Goal: Information Seeking & Learning: Learn about a topic

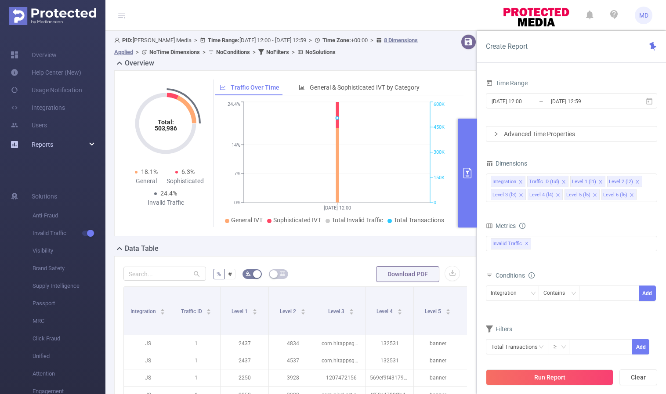
click at [93, 141] on div "Reports" at bounding box center [52, 145] width 105 height 18
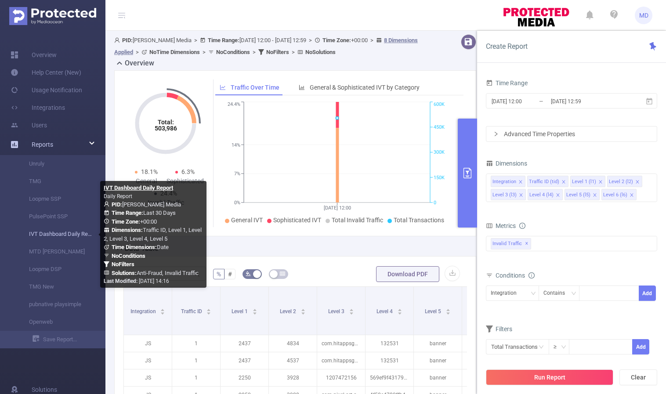
click at [38, 233] on link "IVT Dashboard Daily Report" at bounding box center [56, 234] width 77 height 18
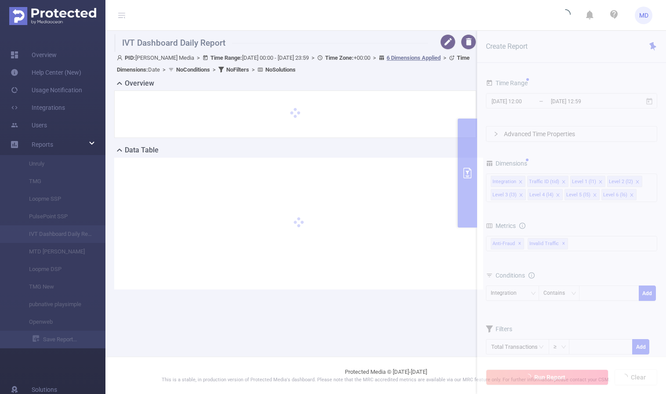
type input "[DATE] 00:00"
type input "[DATE] 23:59"
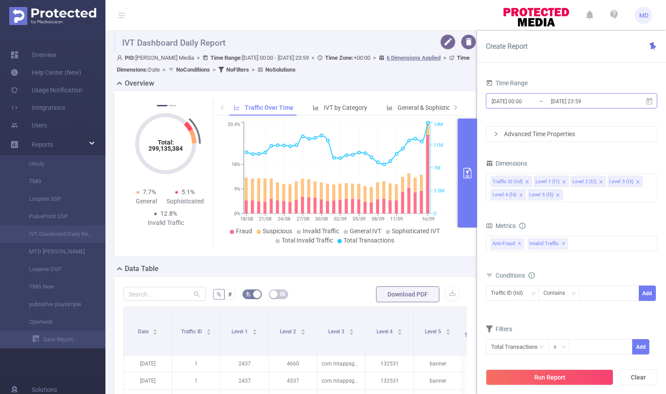
click at [573, 97] on input "[DATE] 23:59" at bounding box center [585, 101] width 71 height 12
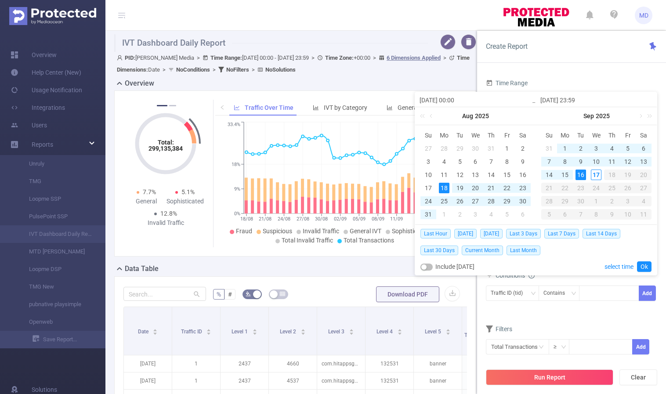
click at [582, 175] on div "16" at bounding box center [580, 174] width 11 height 11
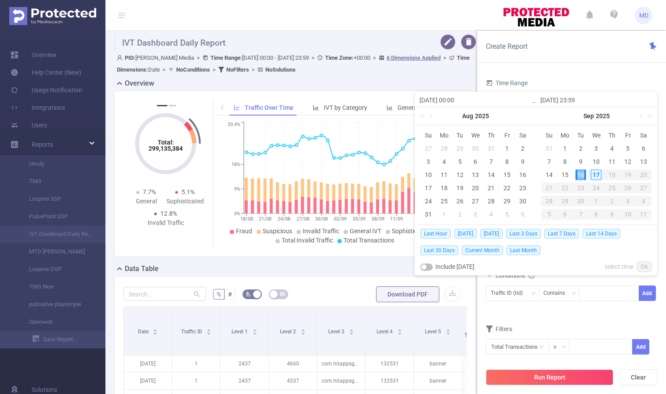
click at [582, 175] on div "16" at bounding box center [580, 174] width 11 height 11
type input "[DATE] 00:00"
click at [643, 264] on link "Ok" at bounding box center [644, 266] width 14 height 11
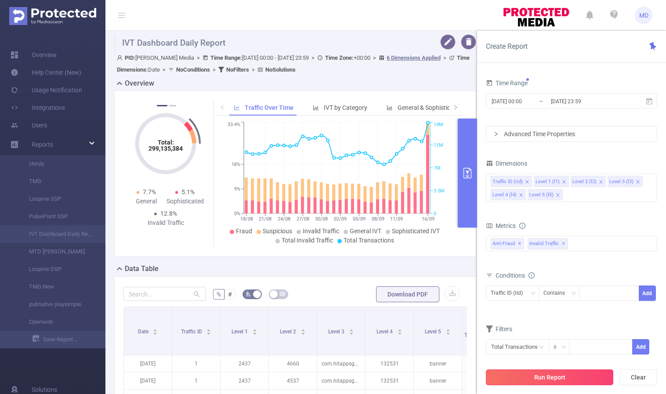
click at [538, 376] on button "Run Report" at bounding box center [549, 377] width 127 height 16
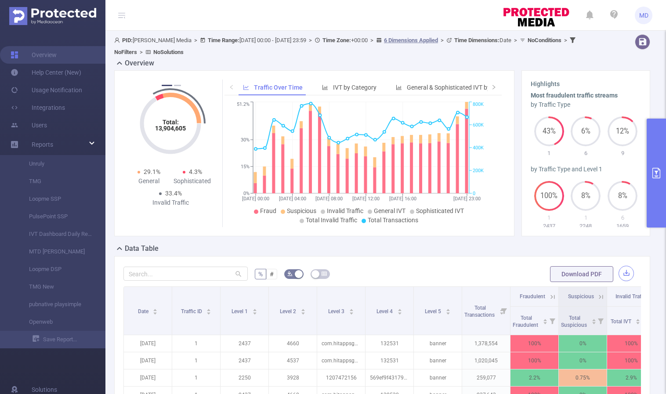
click at [622, 273] on button "button" at bounding box center [625, 273] width 15 height 15
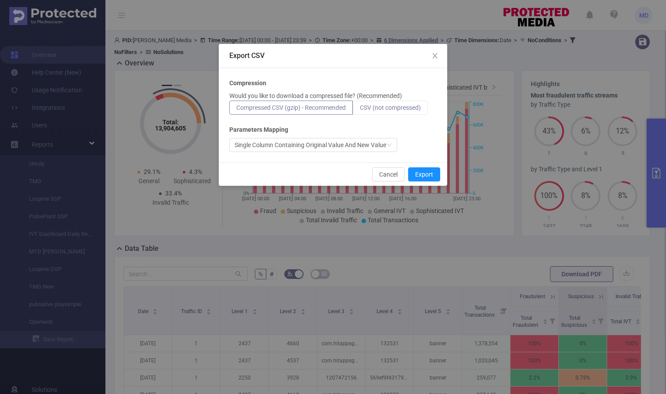
click at [400, 108] on span "CSV (not compressed)" at bounding box center [390, 107] width 61 height 7
click at [360, 110] on input "CSV (not compressed)" at bounding box center [360, 110] width 0 height 0
click at [428, 175] on button "Export" at bounding box center [424, 174] width 32 height 14
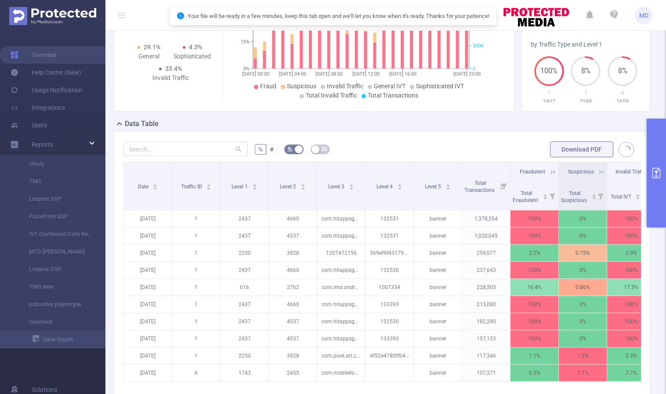
scroll to position [130, 0]
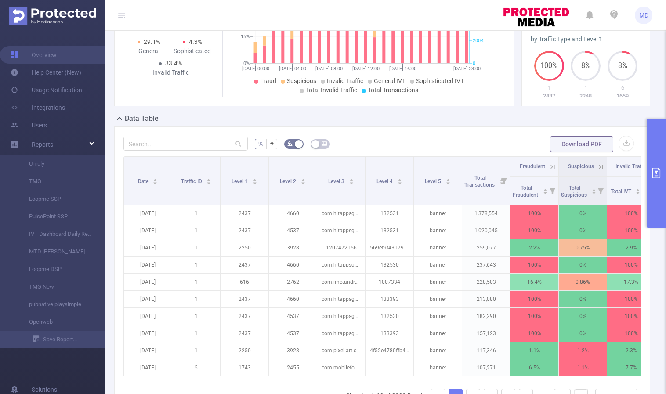
click at [421, 131] on div "% # Download PDF Date Traffic ID Level 1 Level 2 Level 3 Level 4 Level 5 Total …" at bounding box center [382, 285] width 536 height 319
click at [656, 176] on icon "primary" at bounding box center [656, 173] width 11 height 11
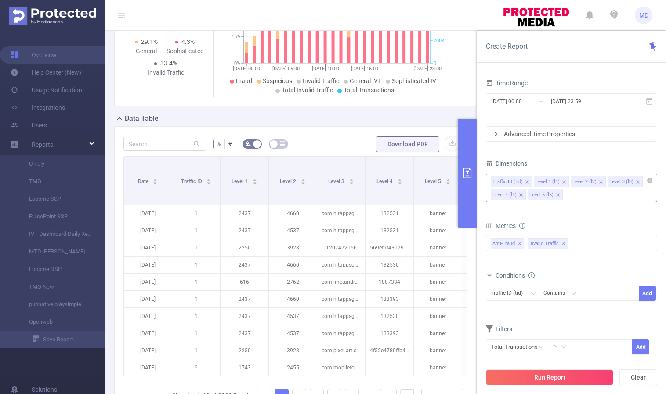
click at [555, 194] on icon "icon: close" at bounding box center [557, 195] width 4 height 4
click at [598, 181] on icon "icon: close" at bounding box center [600, 182] width 4 height 4
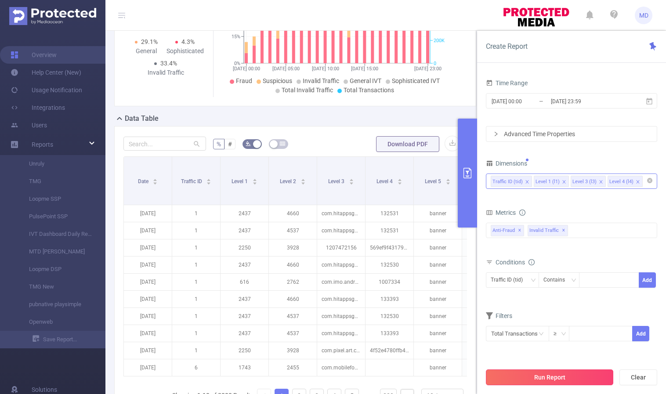
click at [533, 376] on button "Run Report" at bounding box center [549, 377] width 127 height 16
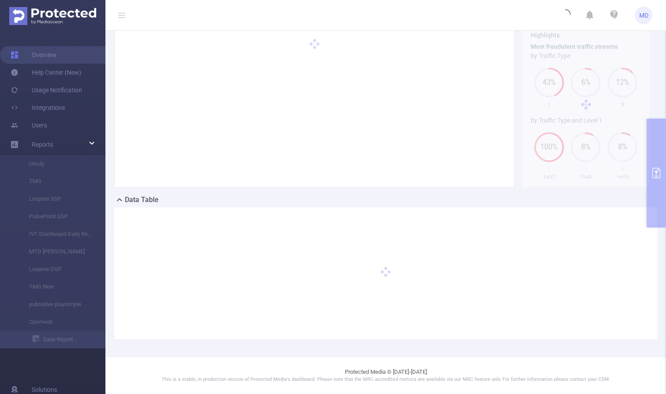
scroll to position [48, 0]
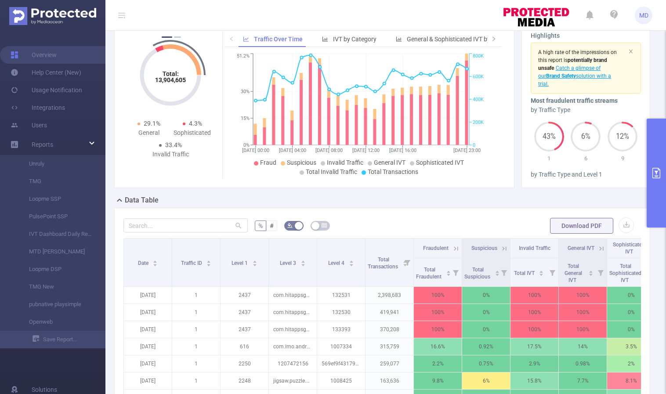
scroll to position [240, 0]
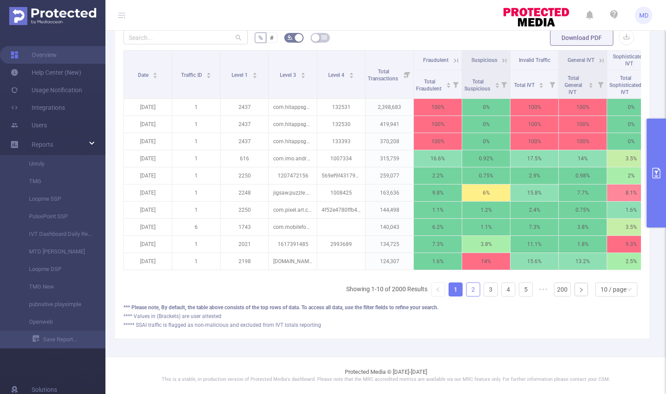
click at [467, 292] on link "2" at bounding box center [472, 289] width 13 height 13
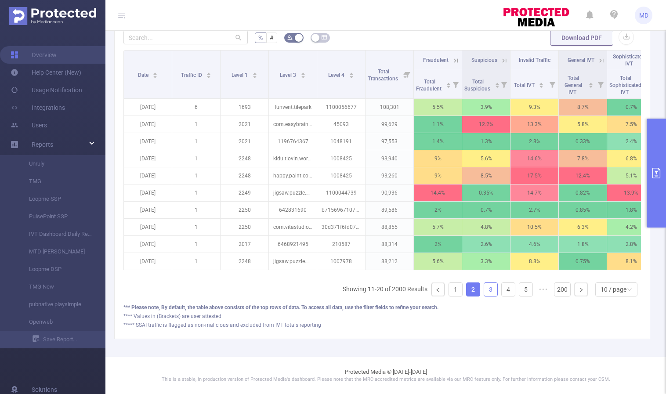
click at [484, 292] on link "3" at bounding box center [490, 289] width 13 height 13
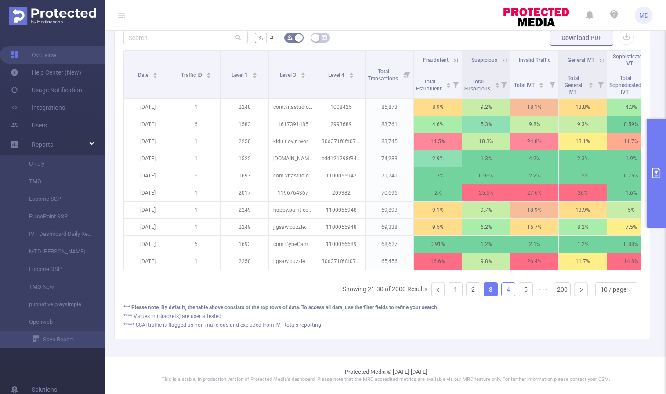
click at [503, 290] on link "4" at bounding box center [507, 289] width 13 height 13
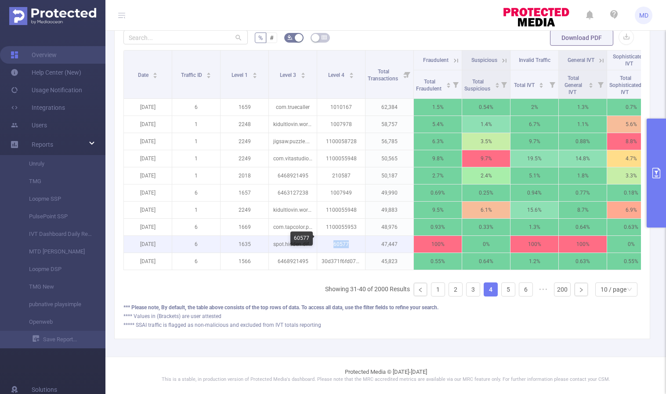
drag, startPoint x: 333, startPoint y: 238, endPoint x: 356, endPoint y: 240, distance: 22.5
click at [356, 240] on p "60577" at bounding box center [341, 244] width 48 height 17
copy p "60577"
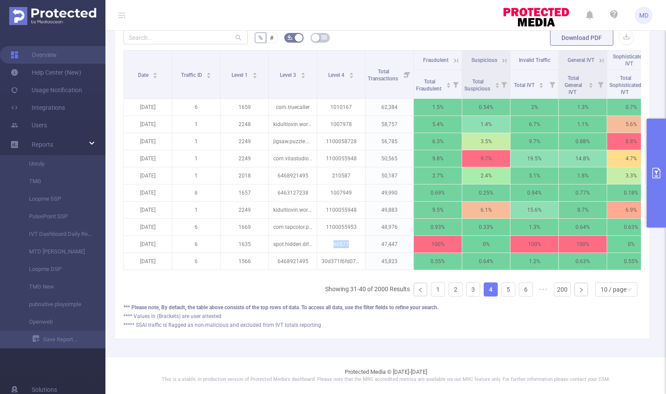
click at [658, 173] on icon "primary" at bounding box center [656, 173] width 11 height 11
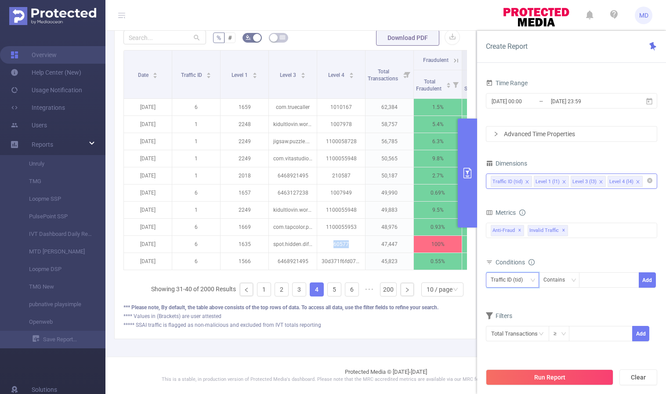
click at [530, 278] on icon "icon: down" at bounding box center [532, 280] width 5 height 5
click at [517, 340] on li "Level 4 (l4)" at bounding box center [512, 340] width 53 height 14
click at [606, 282] on div at bounding box center [609, 280] width 50 height 14
paste input "60577"
type input "60577"
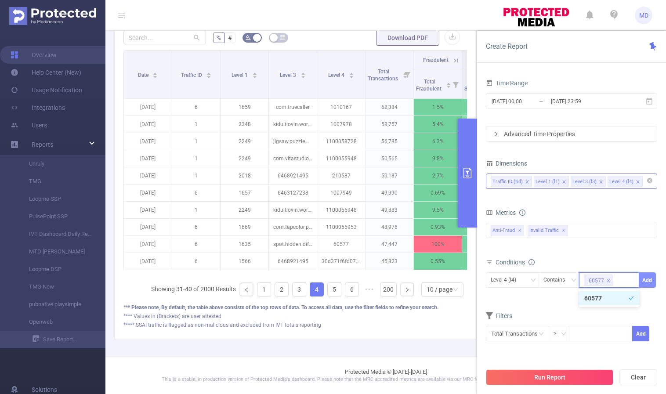
click at [653, 275] on button "Add" at bounding box center [646, 279] width 17 height 15
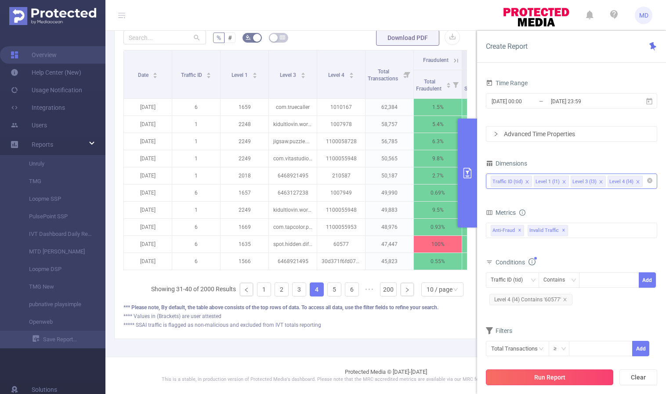
click at [556, 380] on button "Run Report" at bounding box center [549, 377] width 127 height 16
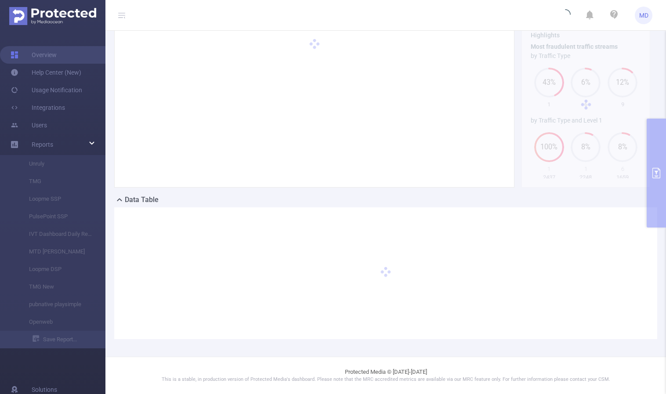
scroll to position [48, 0]
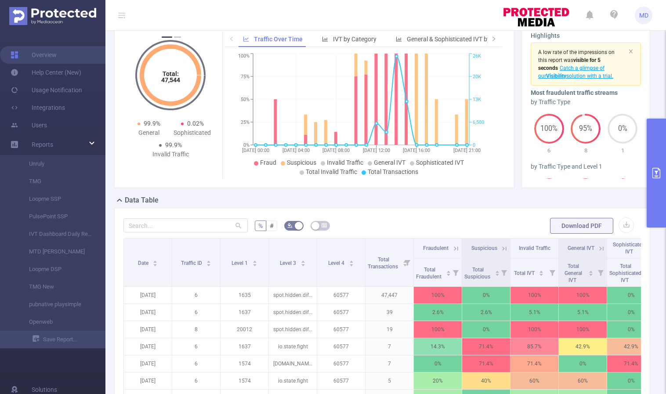
click at [454, 248] on icon at bounding box center [456, 249] width 8 height 8
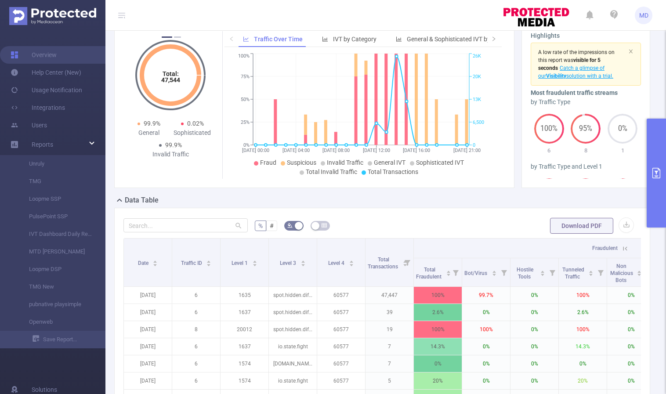
click at [621, 249] on icon at bounding box center [625, 249] width 8 height 8
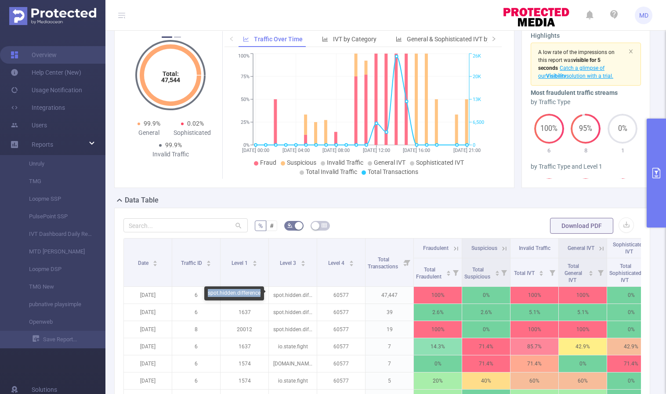
drag, startPoint x: 208, startPoint y: 292, endPoint x: 262, endPoint y: 294, distance: 54.0
click at [262, 294] on div "spot.hidden.difference" at bounding box center [234, 293] width 60 height 14
copy div "spot.hidden.difference"
drag, startPoint x: 293, startPoint y: 292, endPoint x: 308, endPoint y: 294, distance: 15.1
click at [308, 294] on div "60577" at bounding box center [301, 293] width 22 height 14
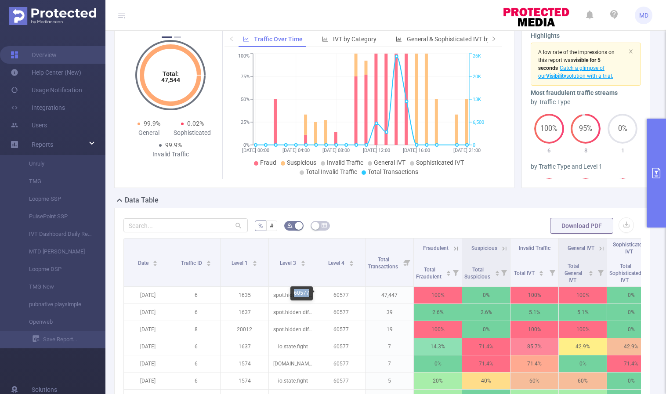
copy div "60577"
click at [452, 250] on icon at bounding box center [456, 249] width 8 height 8
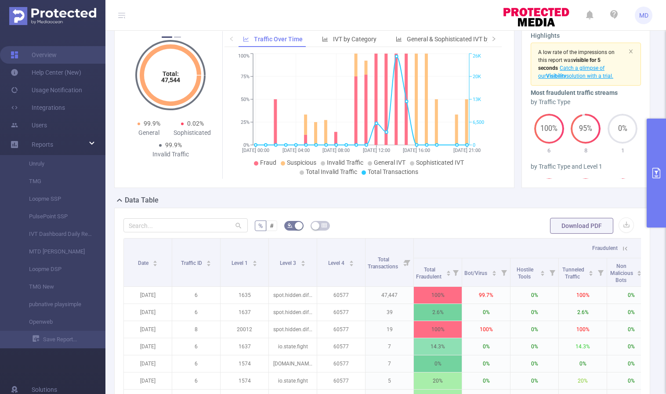
click at [621, 247] on icon at bounding box center [625, 249] width 8 height 8
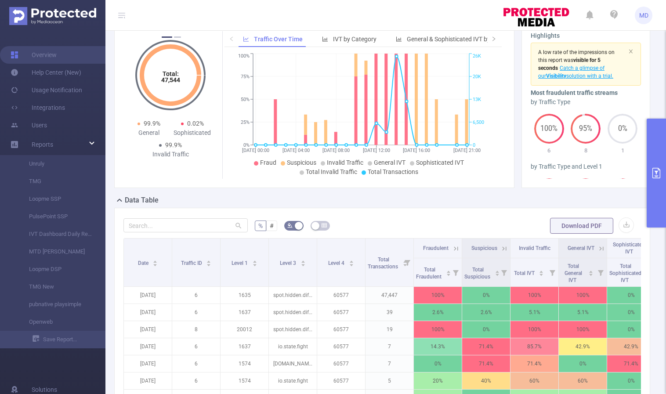
click at [657, 172] on icon "primary" at bounding box center [656, 173] width 11 height 11
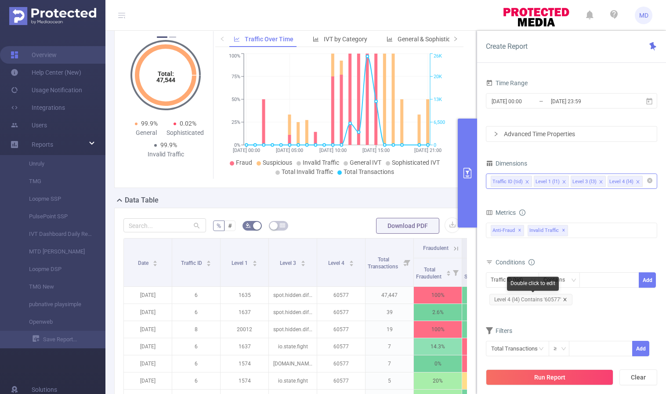
click at [566, 299] on icon "icon: close" at bounding box center [564, 299] width 4 height 4
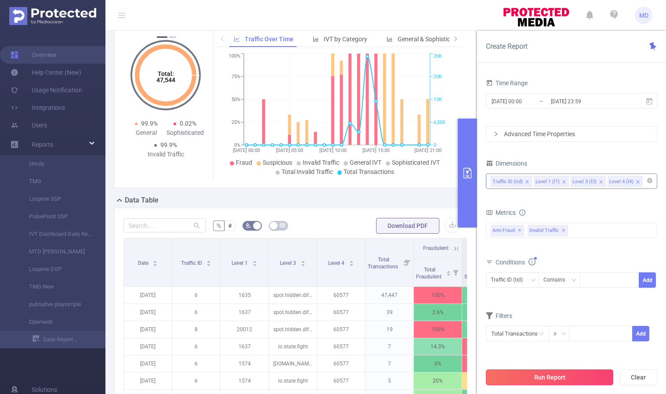
click at [543, 381] on button "Run Report" at bounding box center [549, 377] width 127 height 16
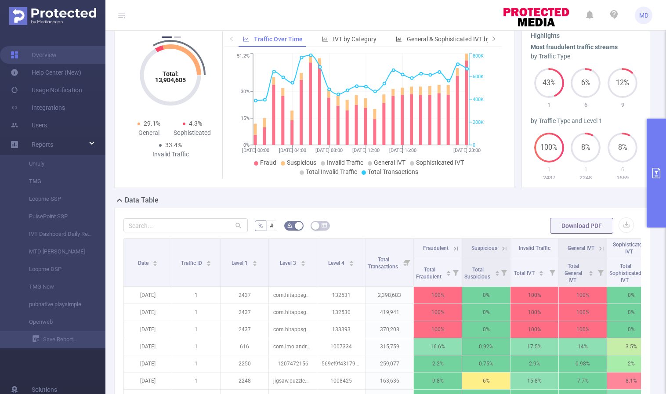
scroll to position [223, 0]
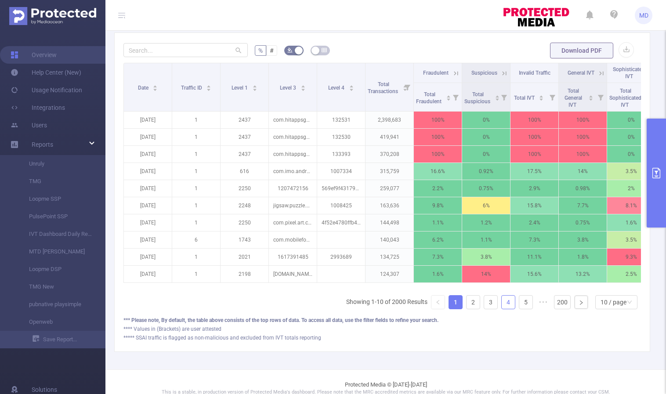
click at [501, 309] on link "4" at bounding box center [507, 302] width 13 height 13
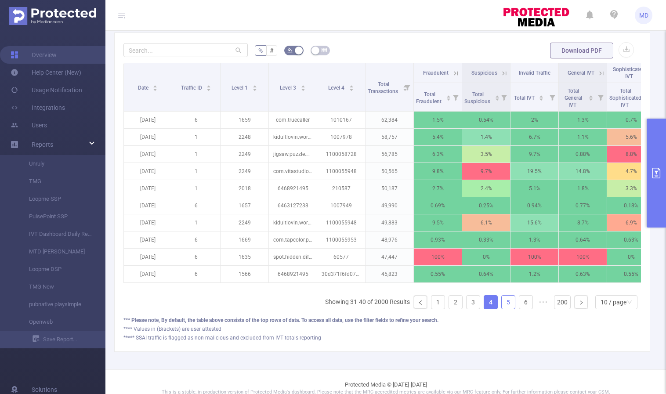
click at [505, 309] on link "5" at bounding box center [507, 302] width 13 height 13
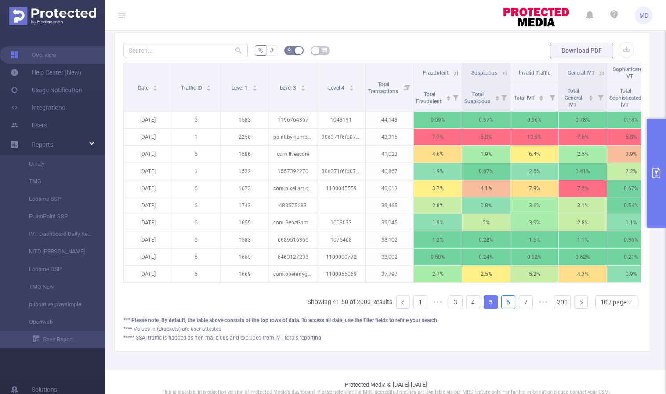
click at [505, 309] on link "6" at bounding box center [507, 302] width 13 height 13
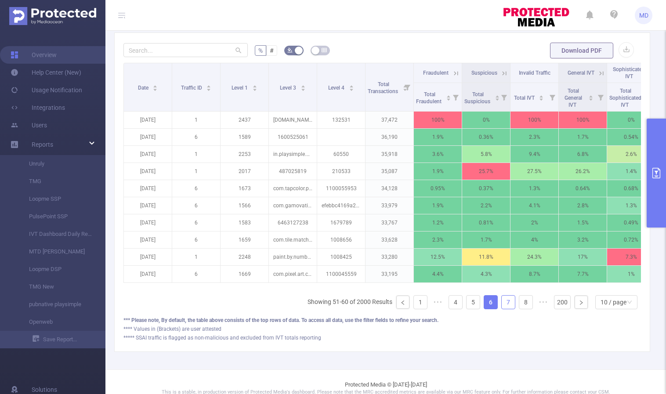
click at [501, 308] on link "7" at bounding box center [507, 302] width 13 height 13
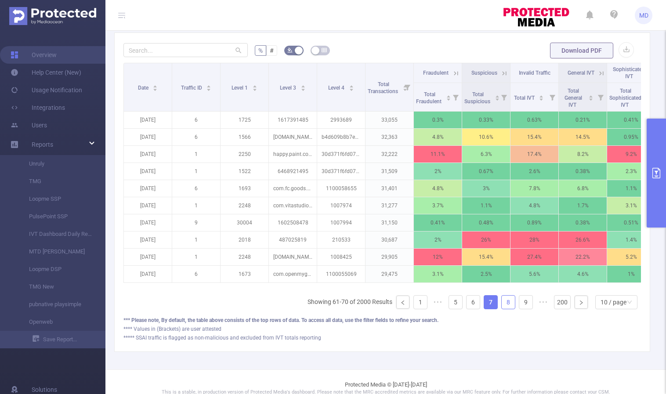
click at [501, 308] on link "8" at bounding box center [507, 302] width 13 height 13
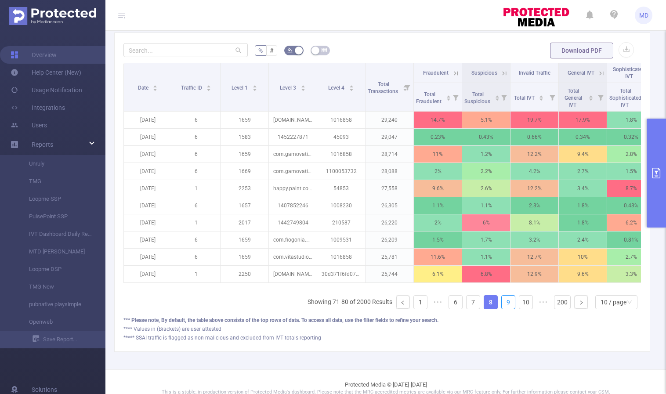
click at [501, 308] on link "9" at bounding box center [507, 302] width 13 height 13
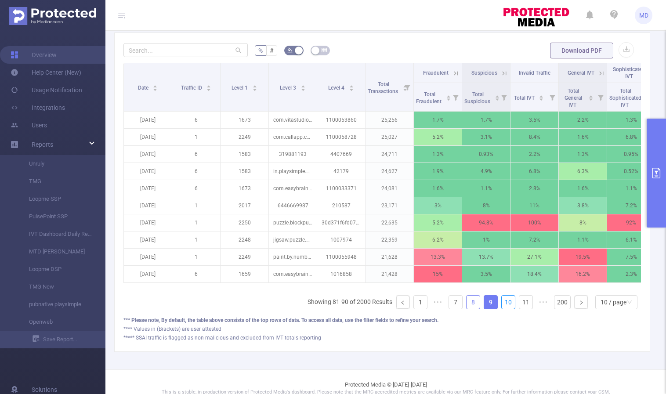
click at [501, 308] on link "10" at bounding box center [507, 302] width 13 height 13
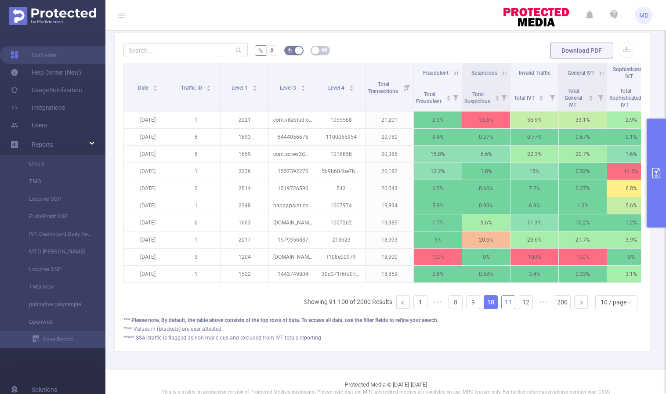
click at [501, 309] on link "11" at bounding box center [507, 302] width 13 height 13
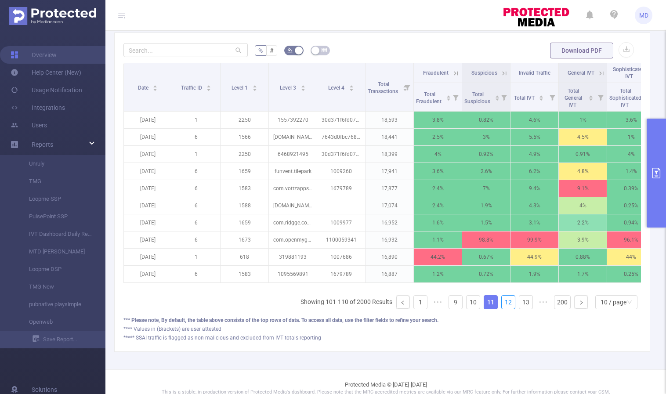
click at [501, 309] on link "12" at bounding box center [507, 302] width 13 height 13
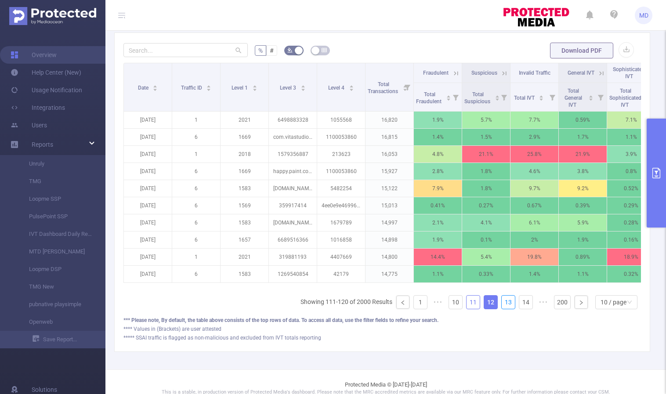
click at [501, 309] on link "13" at bounding box center [507, 302] width 13 height 13
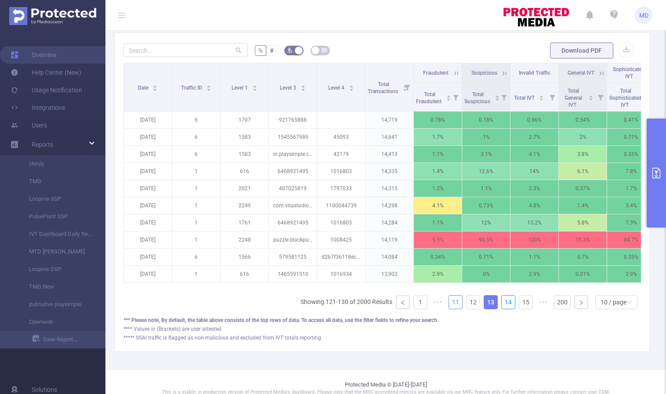
click at [501, 309] on link "14" at bounding box center [507, 302] width 13 height 13
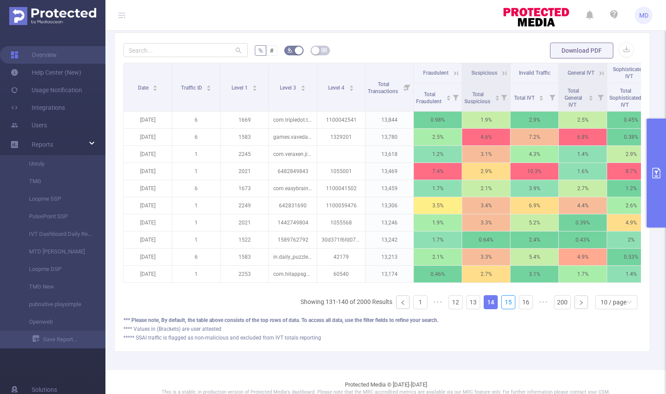
click at [501, 309] on link "15" at bounding box center [507, 302] width 13 height 13
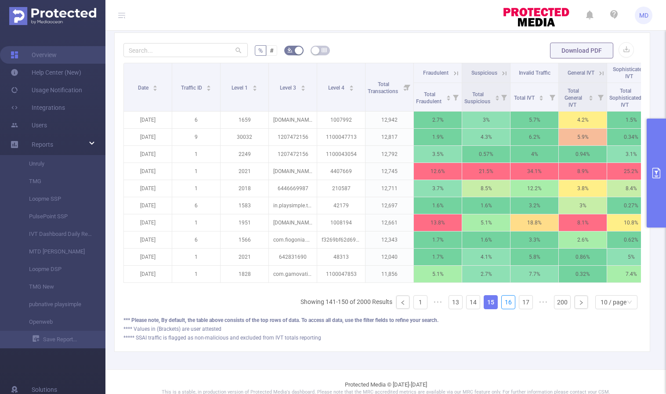
click at [501, 309] on link "16" at bounding box center [507, 302] width 13 height 13
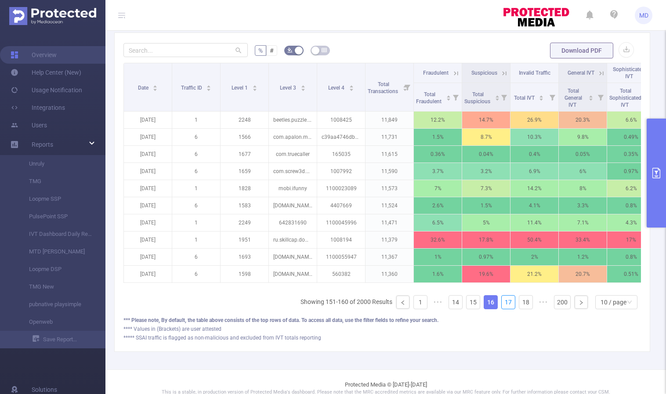
click at [501, 309] on link "17" at bounding box center [507, 302] width 13 height 13
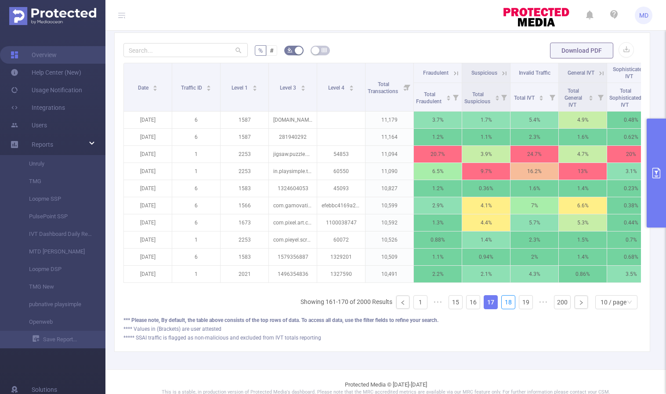
click at [501, 309] on link "18" at bounding box center [507, 302] width 13 height 13
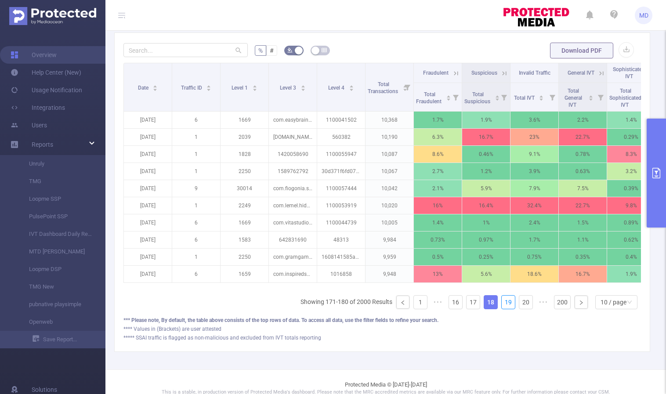
click at [501, 309] on link "19" at bounding box center [507, 302] width 13 height 13
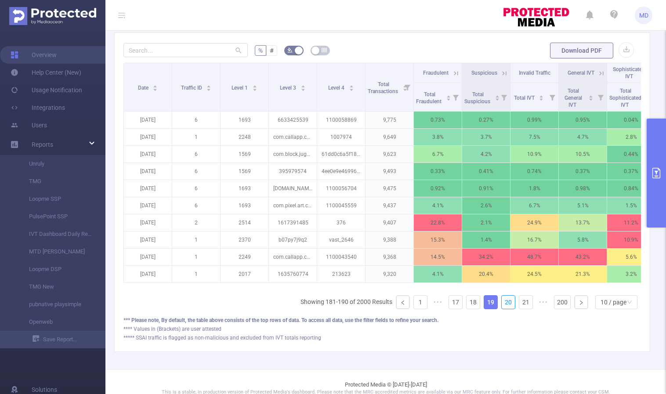
click at [501, 309] on link "20" at bounding box center [507, 302] width 13 height 13
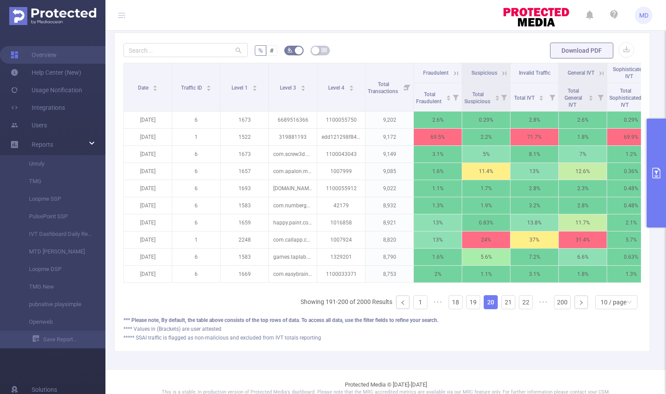
click at [456, 68] on icon at bounding box center [454, 72] width 11 height 9
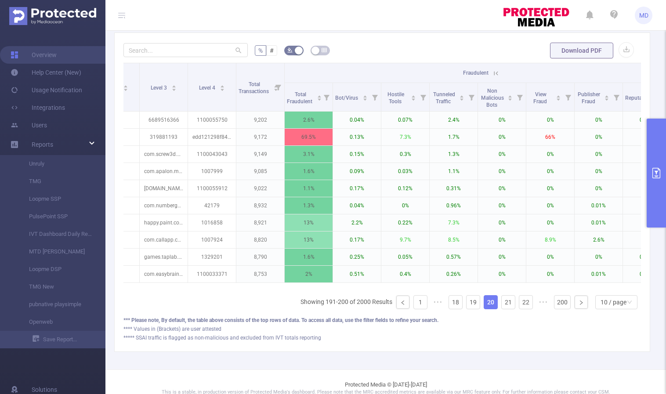
scroll to position [0, 188]
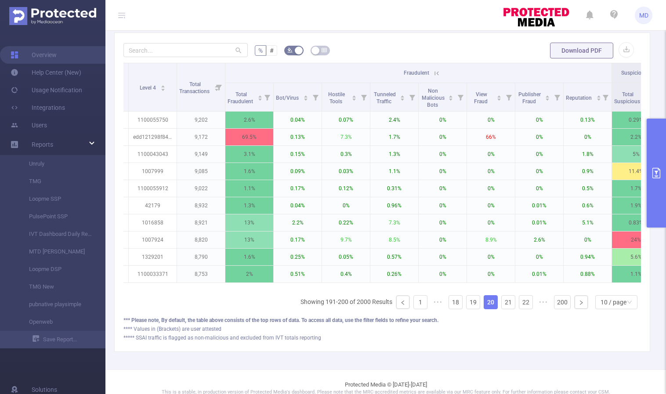
click at [433, 71] on icon at bounding box center [437, 73] width 8 height 8
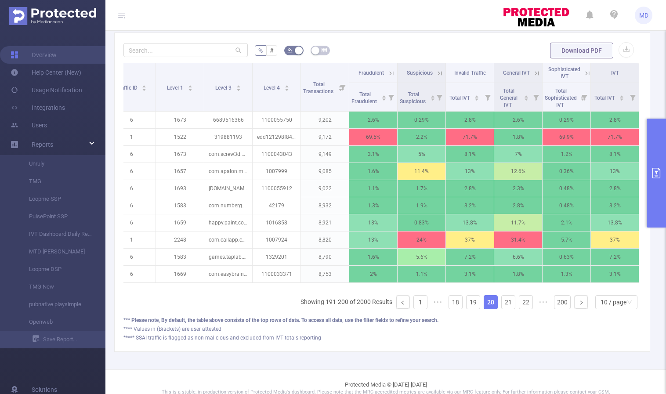
scroll to position [0, 71]
click at [501, 309] on link "21" at bounding box center [507, 302] width 13 height 13
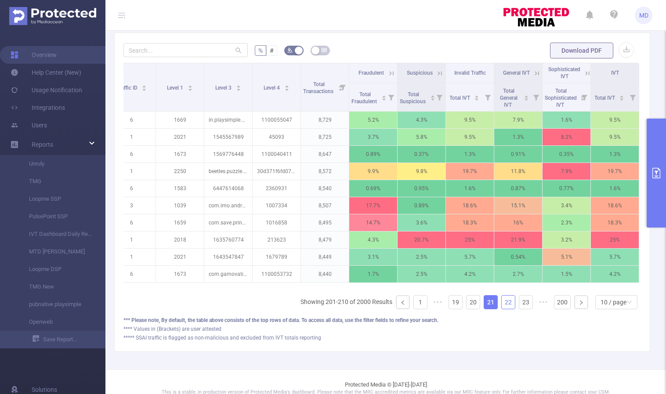
click at [501, 309] on link "22" at bounding box center [507, 302] width 13 height 13
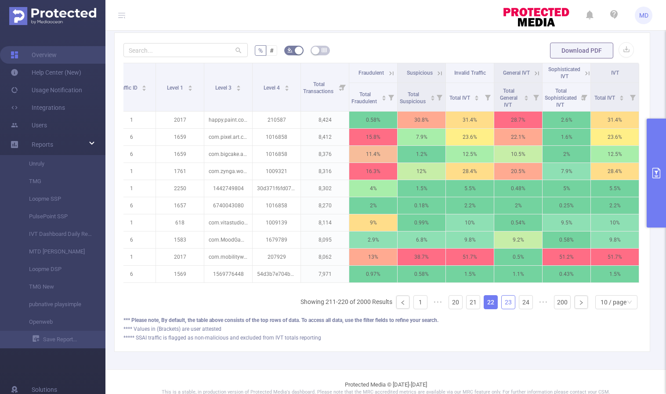
click at [502, 309] on link "23" at bounding box center [507, 302] width 13 height 13
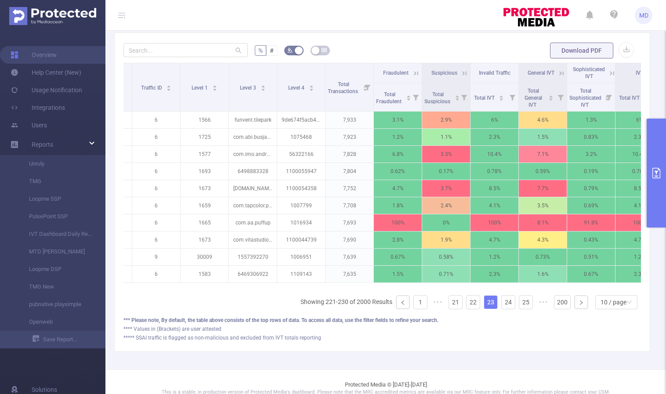
scroll to position [0, 6]
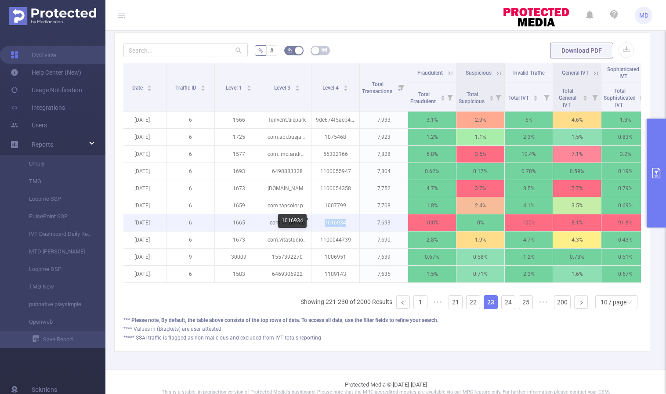
drag, startPoint x: 325, startPoint y: 221, endPoint x: 346, endPoint y: 223, distance: 20.3
click at [346, 223] on p "1016934" at bounding box center [335, 222] width 48 height 17
copy p "1016934"
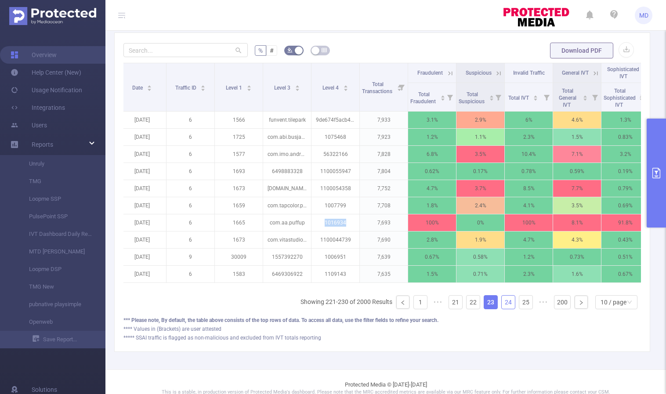
click at [502, 306] on link "24" at bounding box center [507, 302] width 13 height 13
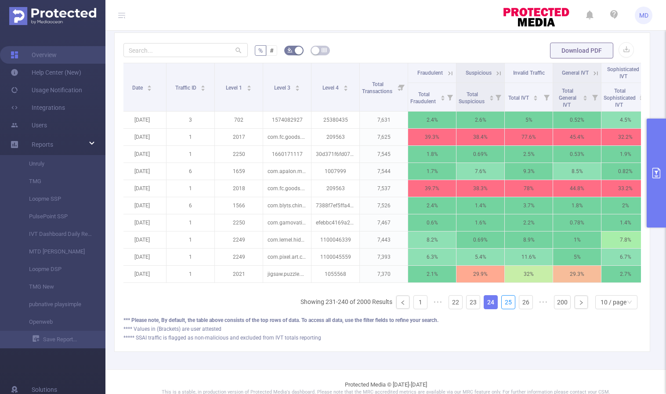
click at [502, 306] on link "25" at bounding box center [507, 302] width 13 height 13
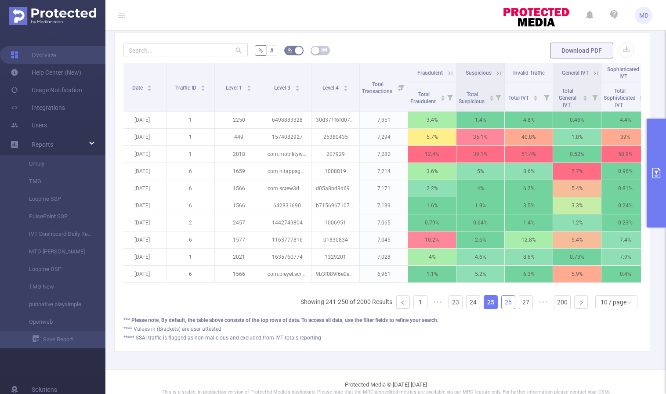
click at [503, 309] on link "26" at bounding box center [507, 302] width 13 height 13
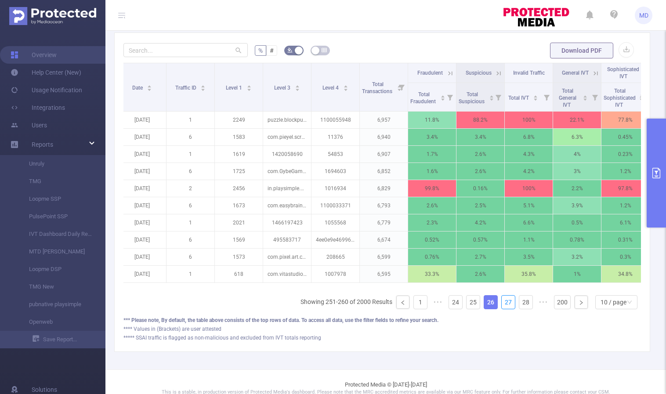
click at [503, 309] on link "27" at bounding box center [507, 302] width 13 height 13
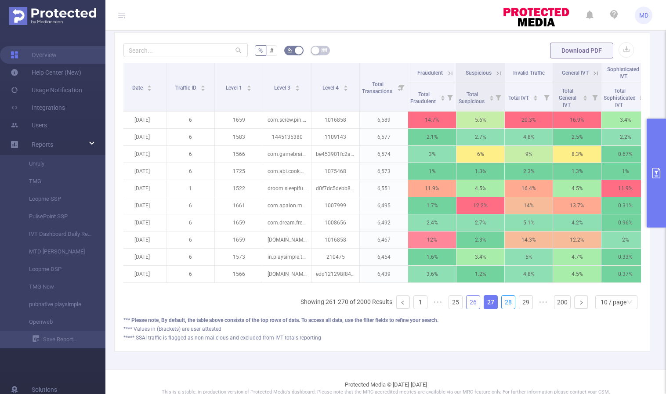
click at [503, 309] on link "28" at bounding box center [507, 302] width 13 height 13
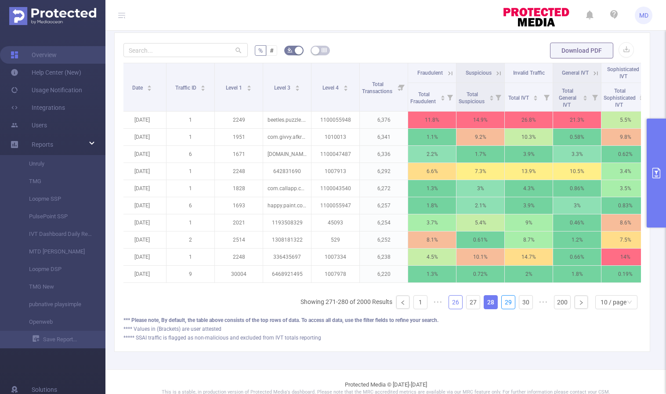
click at [503, 309] on link "29" at bounding box center [507, 302] width 13 height 13
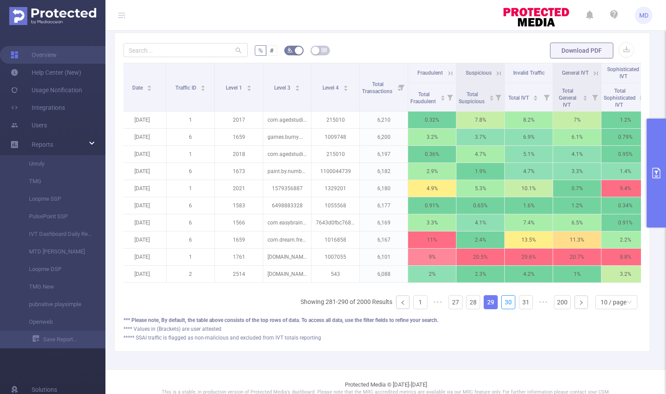
click at [503, 309] on link "30" at bounding box center [507, 302] width 13 height 13
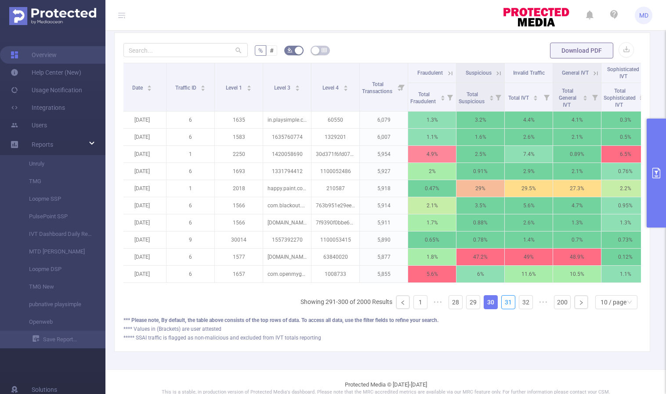
click at [503, 309] on link "31" at bounding box center [507, 302] width 13 height 13
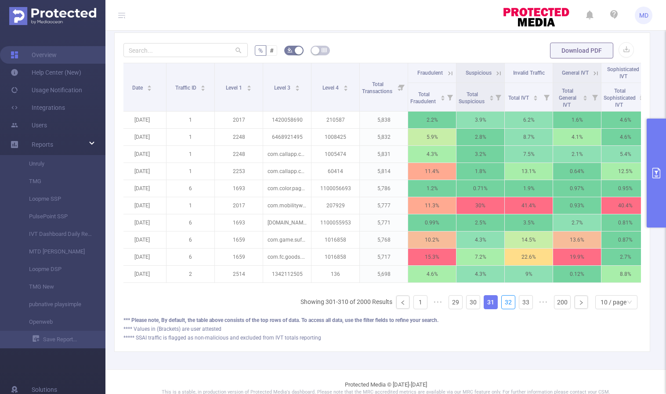
click at [503, 309] on link "32" at bounding box center [507, 302] width 13 height 13
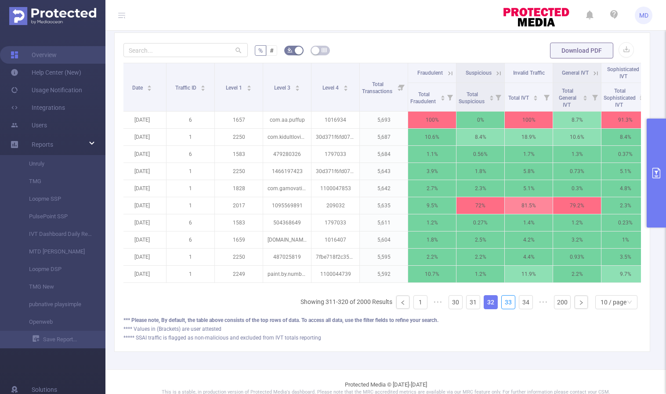
click at [503, 309] on link "33" at bounding box center [507, 302] width 13 height 13
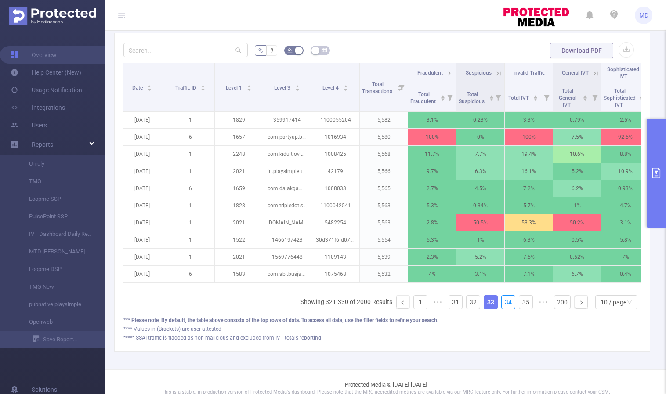
click at [503, 309] on link "34" at bounding box center [507, 302] width 13 height 13
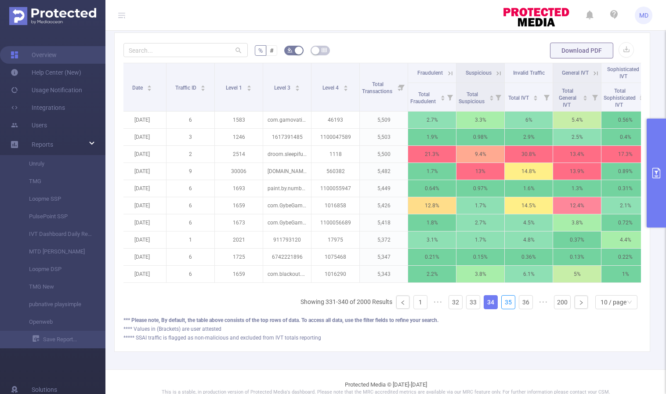
click at [503, 309] on link "35" at bounding box center [507, 302] width 13 height 13
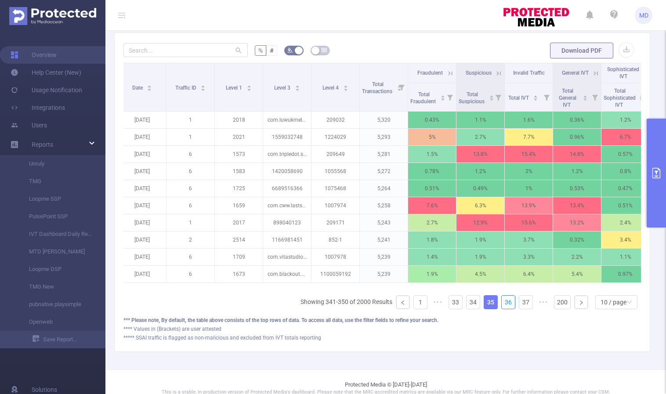
click at [503, 309] on link "36" at bounding box center [507, 302] width 13 height 13
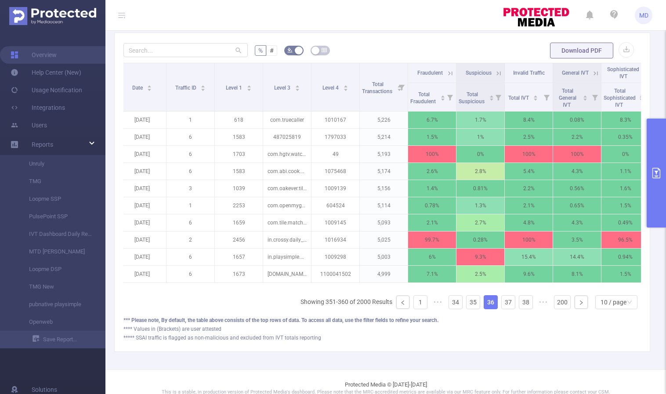
click at [447, 71] on icon at bounding box center [450, 73] width 8 height 8
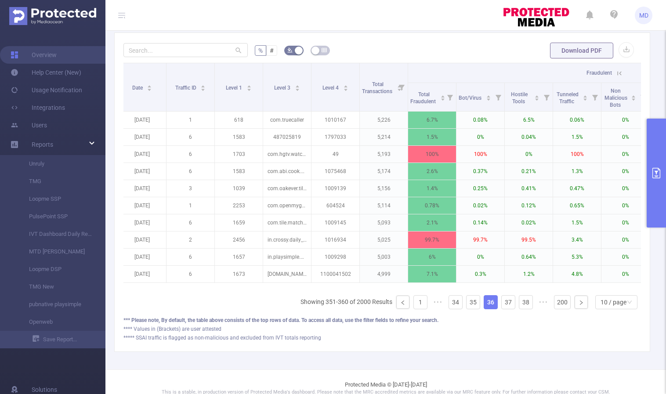
click at [619, 73] on icon at bounding box center [619, 73] width 4 height 4
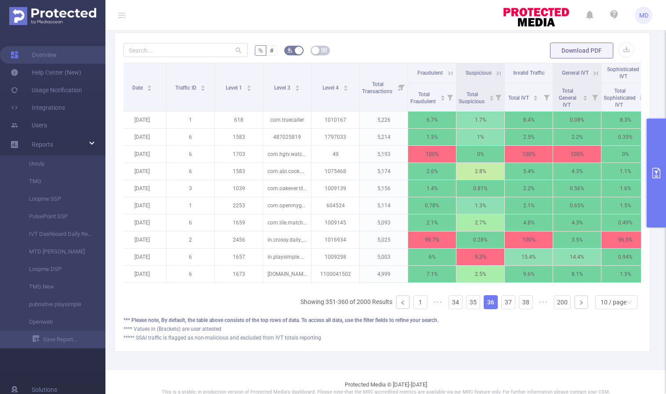
click at [447, 72] on icon at bounding box center [450, 73] width 8 height 8
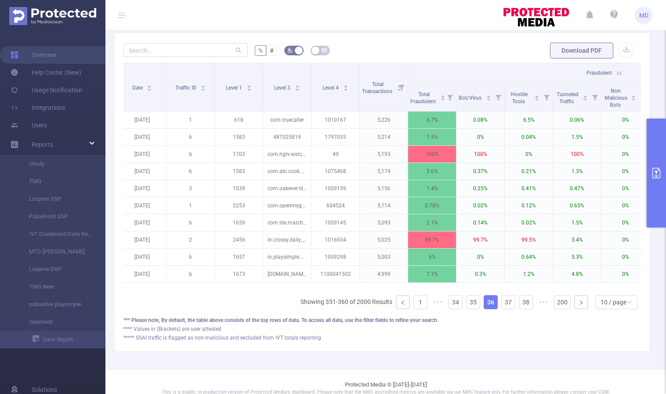
click at [622, 72] on icon at bounding box center [619, 73] width 8 height 8
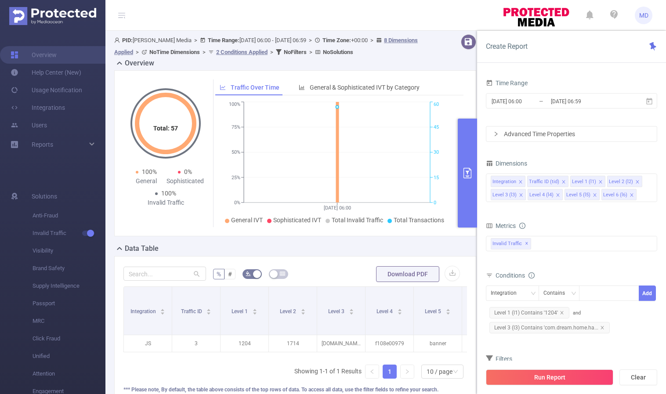
click at [463, 179] on button "primary" at bounding box center [467, 173] width 19 height 109
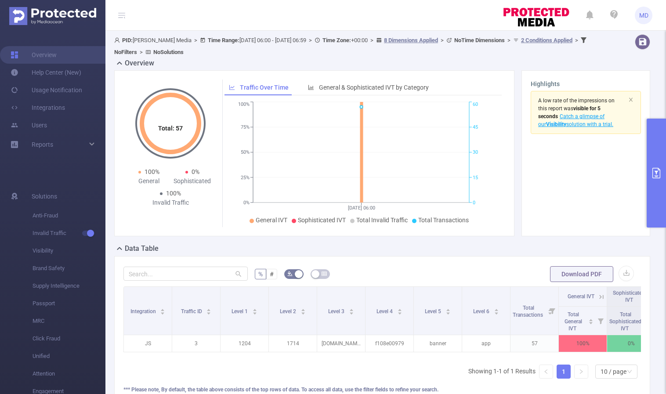
click at [653, 172] on icon "primary" at bounding box center [656, 173] width 11 height 11
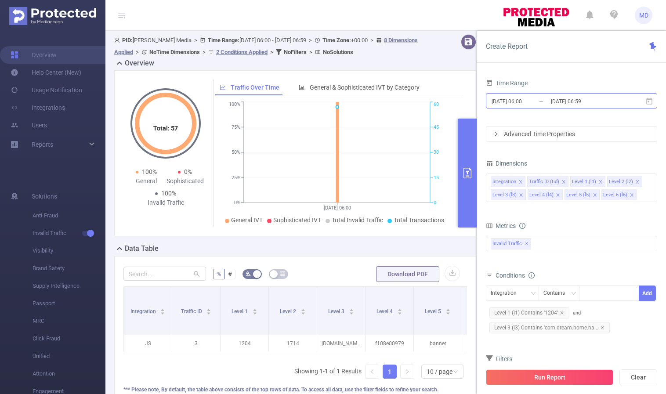
click at [575, 103] on input "2025-09-17 06:59" at bounding box center [585, 101] width 71 height 12
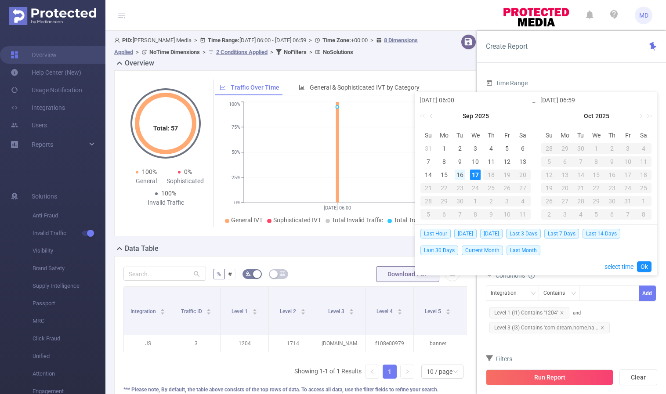
click at [461, 176] on div "16" at bounding box center [459, 174] width 11 height 11
type input "2025-09-16 06:00"
type input "2025-09-16 06:59"
type input "2025-09-16 06:00"
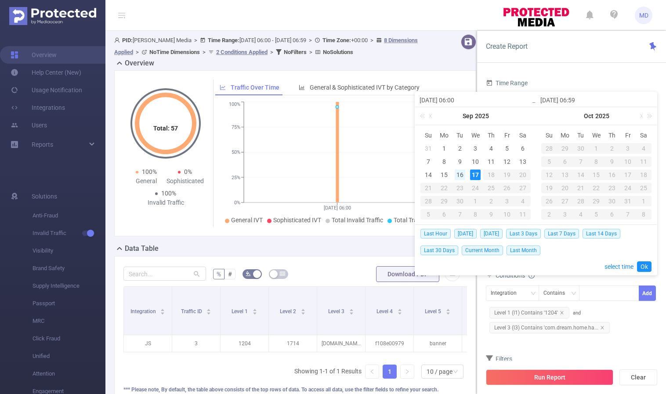
type input "2025-09-16 06:59"
click at [642, 265] on link "Ok" at bounding box center [644, 266] width 14 height 11
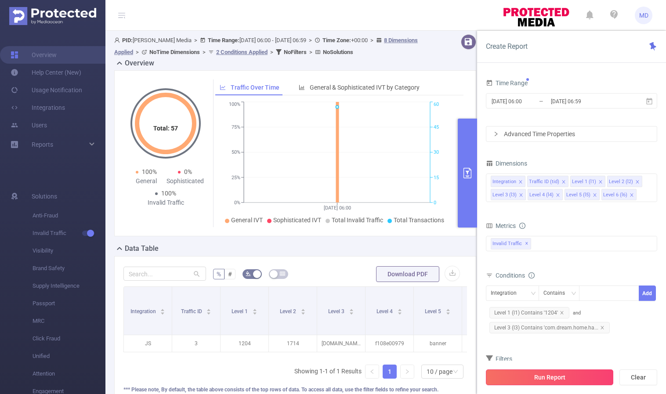
click at [559, 374] on button "Run Report" at bounding box center [549, 377] width 127 height 16
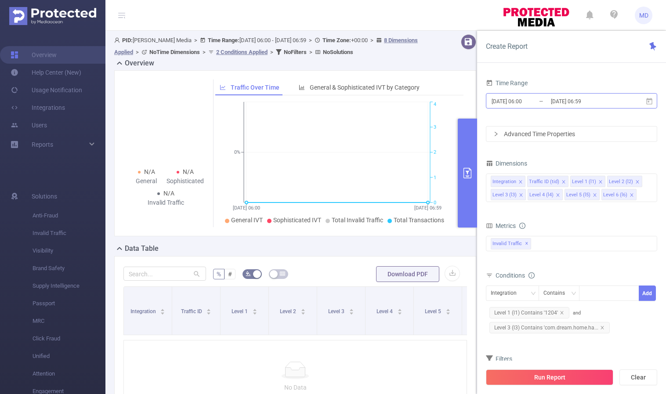
click at [562, 96] on input "2025-09-16 06:59" at bounding box center [585, 101] width 71 height 12
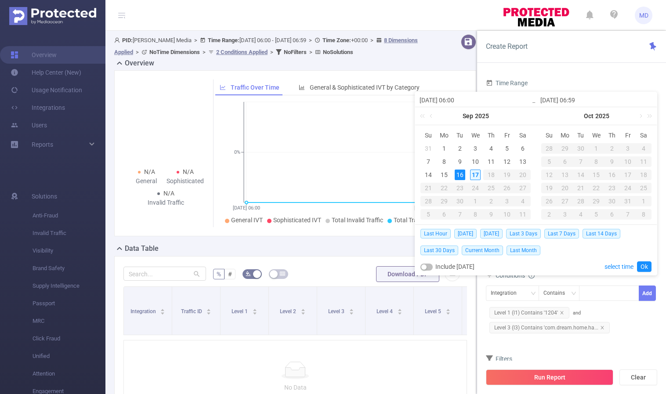
click at [475, 174] on div "17" at bounding box center [475, 174] width 11 height 11
type input "2025-09-17 06:00"
type input "2025-09-17 06:59"
type input "2025-09-17 06:00"
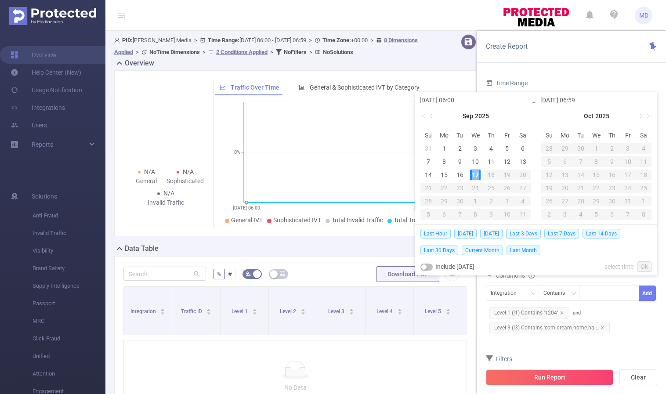
type input "2025-09-17 06:59"
click at [642, 266] on link "Ok" at bounding box center [644, 266] width 14 height 11
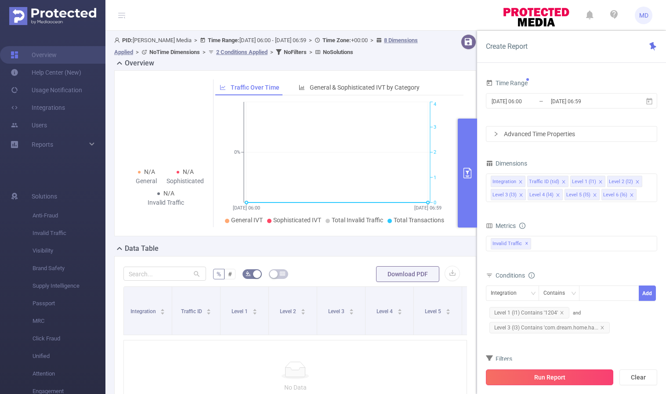
click at [529, 381] on button "Run Report" at bounding box center [549, 377] width 127 height 16
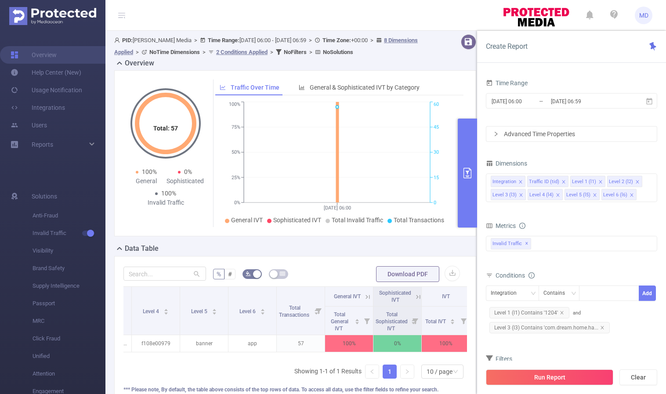
scroll to position [0, 245]
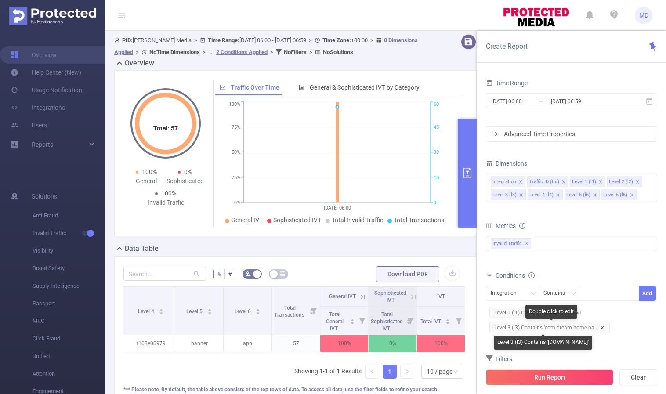
click at [602, 326] on icon "icon: close" at bounding box center [602, 327] width 4 height 4
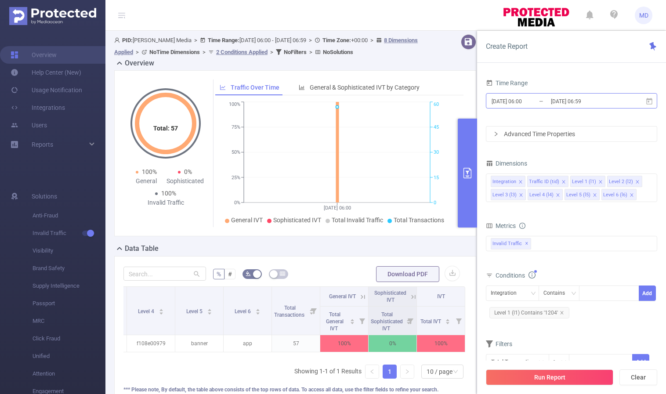
click at [512, 98] on input "2025-09-17 06:00" at bounding box center [525, 101] width 71 height 12
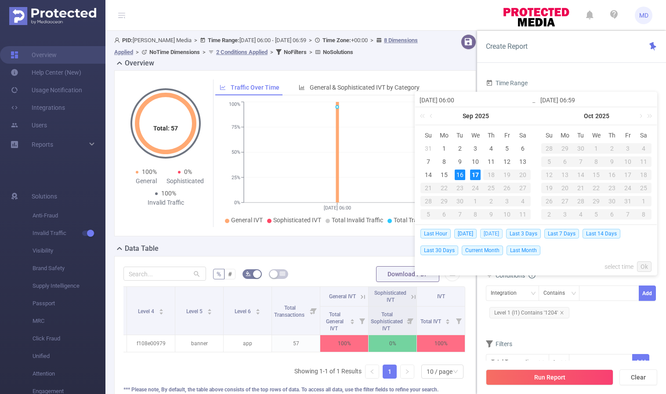
click at [494, 233] on span "[DATE]" at bounding box center [491, 234] width 22 height 10
type input "[DATE] 00:00"
type input "[DATE] 23:59"
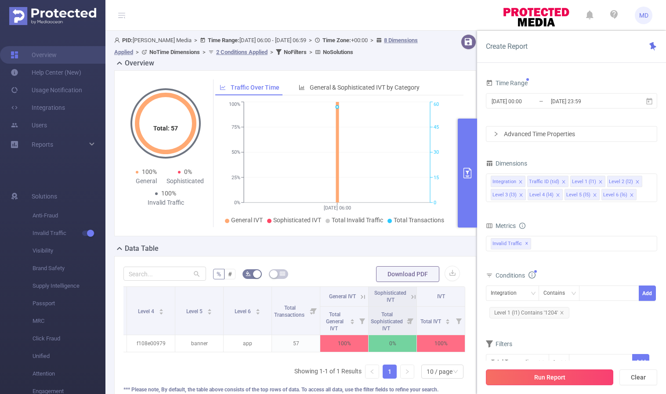
click at [535, 378] on button "Run Report" at bounding box center [549, 377] width 127 height 16
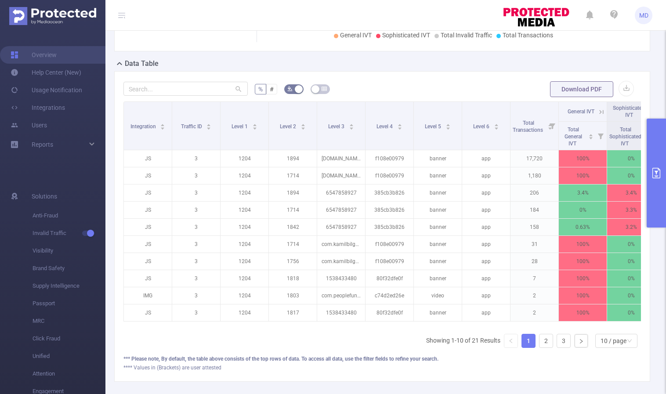
scroll to position [199, 0]
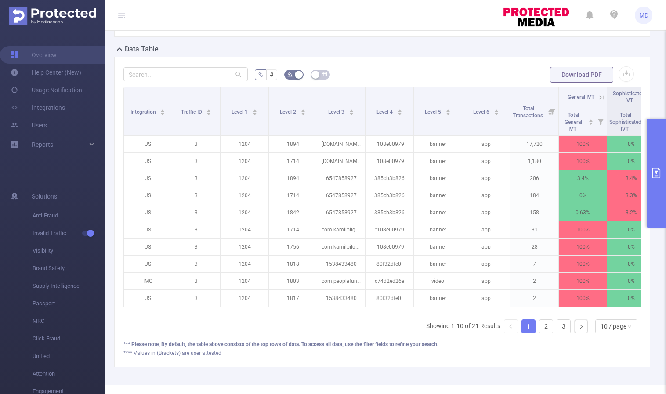
click at [657, 174] on icon "primary" at bounding box center [656, 173] width 11 height 11
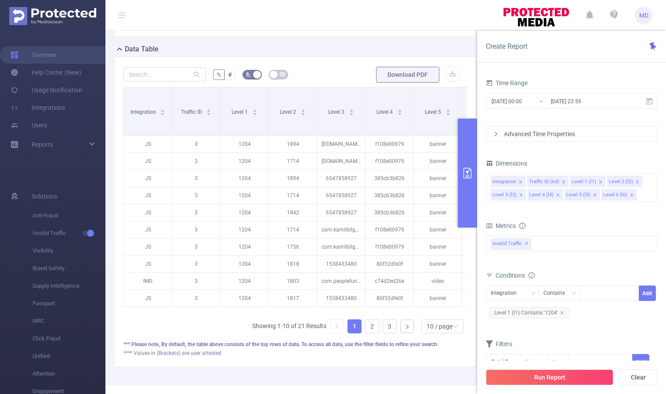
click at [464, 173] on icon "primary" at bounding box center [467, 173] width 8 height 11
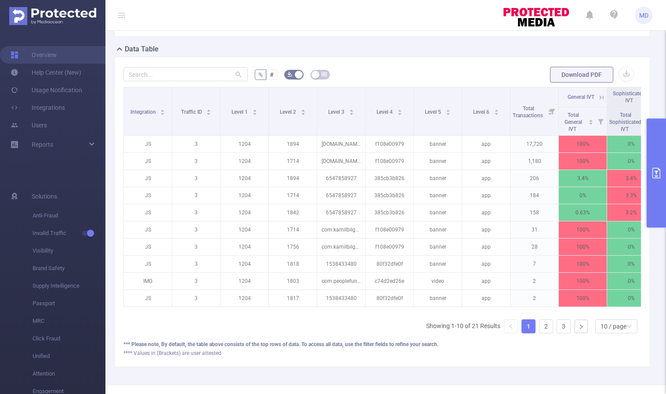
click at [601, 95] on icon at bounding box center [601, 98] width 8 height 8
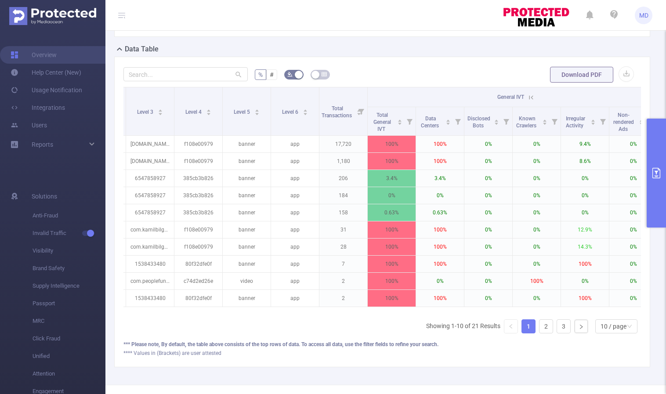
scroll to position [0, 205]
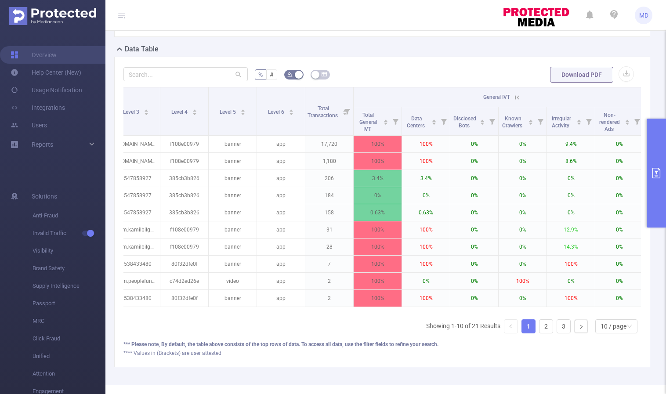
click at [518, 94] on icon at bounding box center [517, 98] width 8 height 8
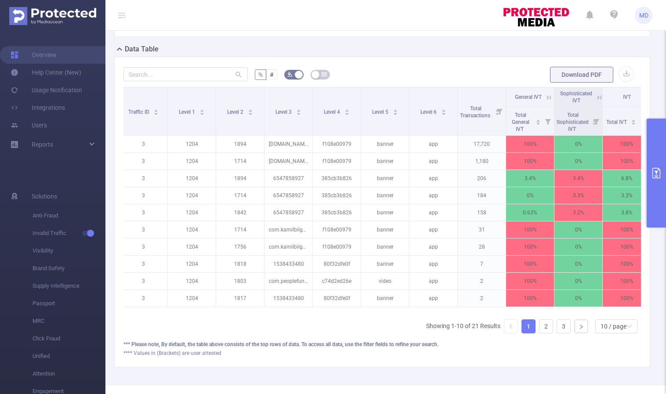
scroll to position [0, 32]
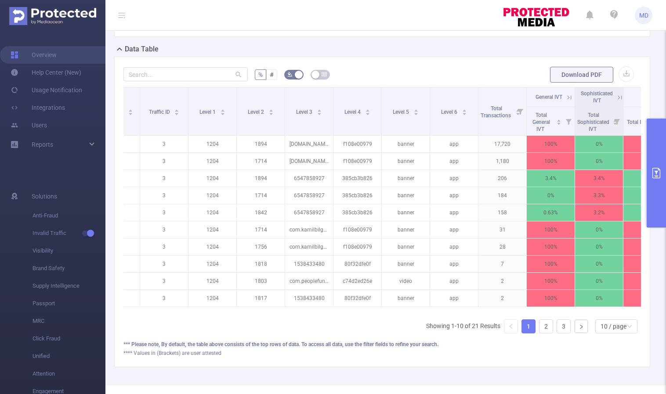
click at [657, 182] on button "primary" at bounding box center [655, 173] width 19 height 109
